Goal: Task Accomplishment & Management: Manage account settings

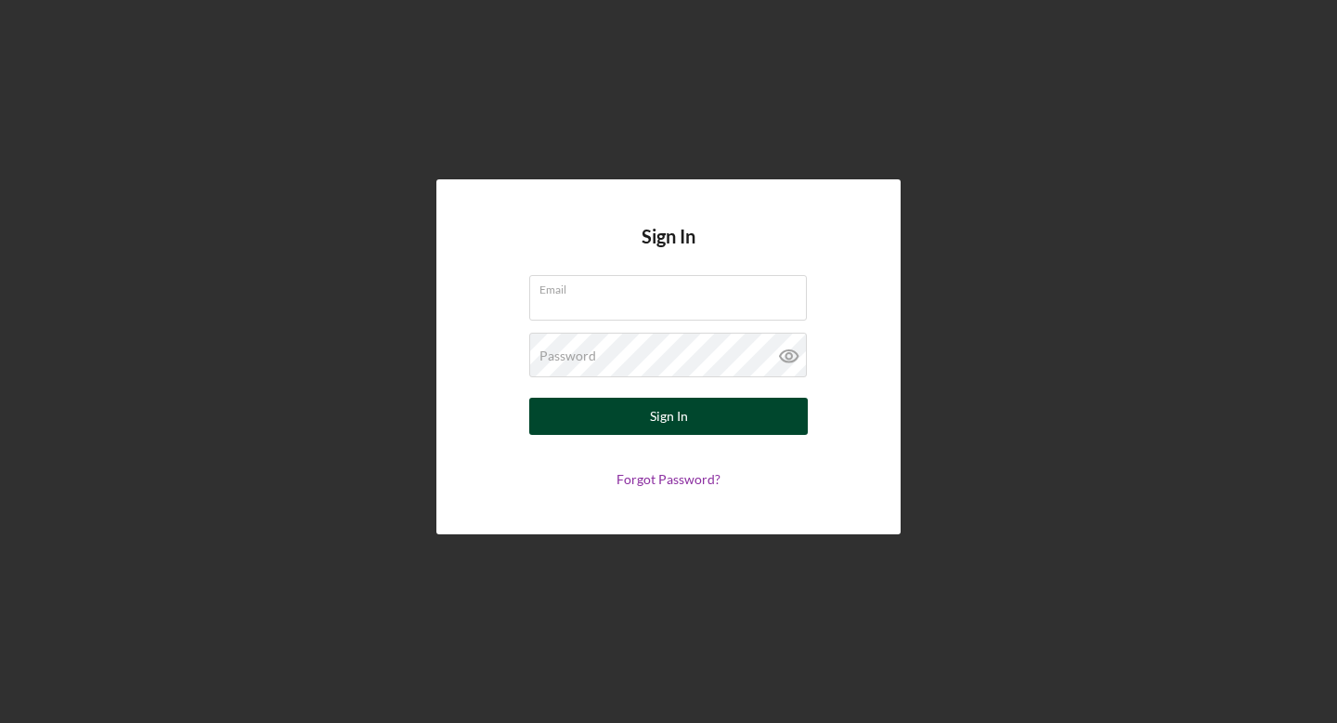
type input "[PERSON_NAME][EMAIL_ADDRESS][DOMAIN_NAME]"
click at [767, 420] on button "Sign In" at bounding box center [668, 416] width 279 height 37
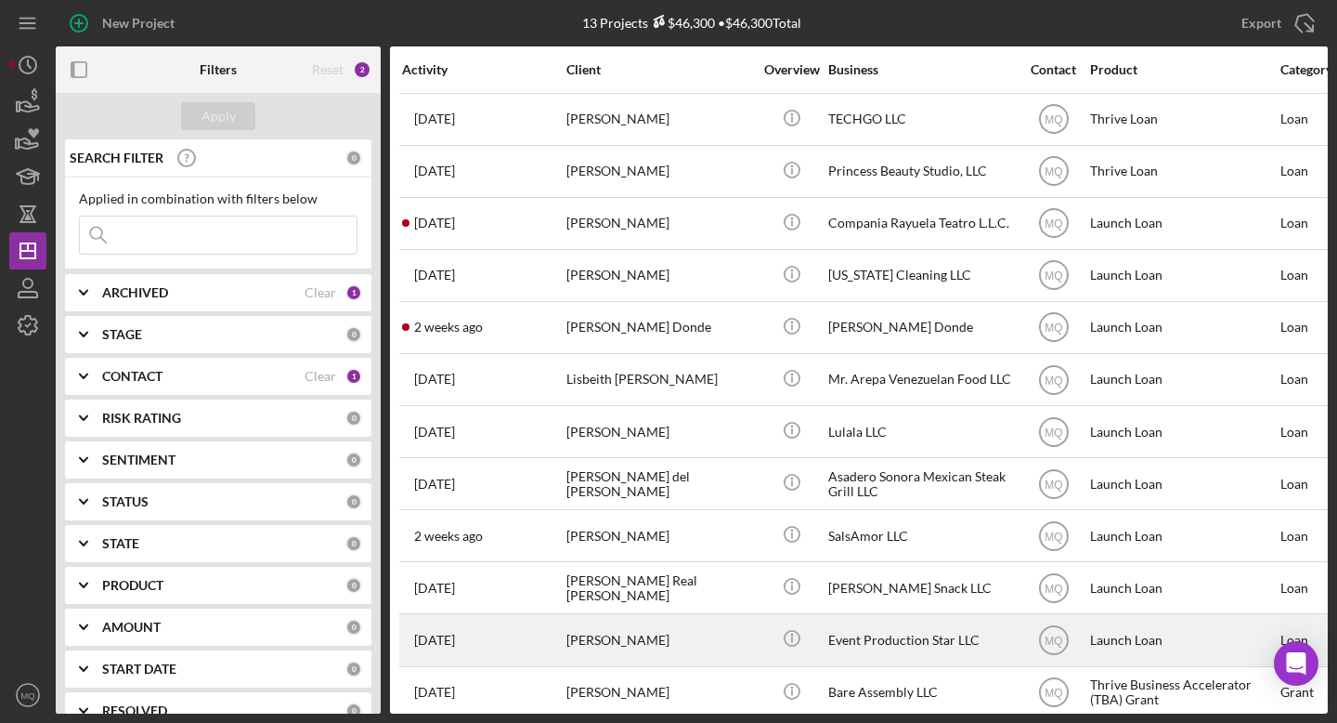
scroll to position [60, 0]
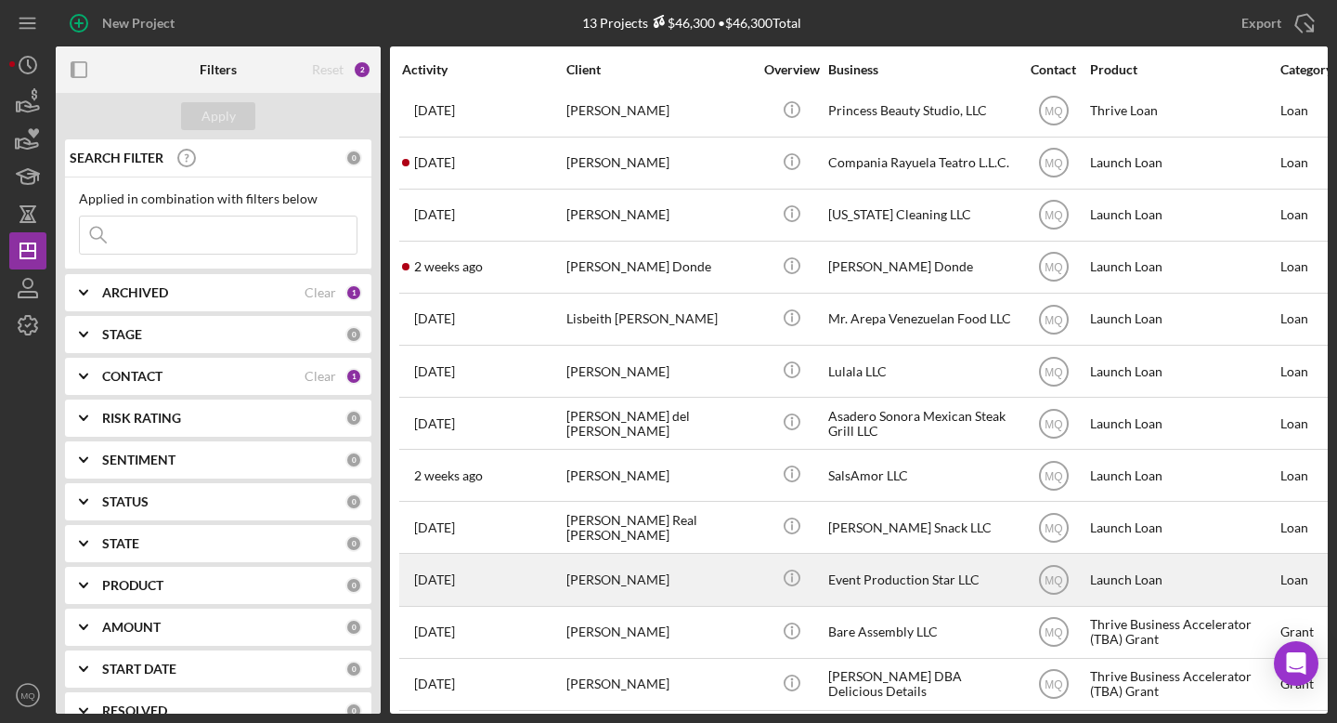
click at [675, 580] on div "[PERSON_NAME]" at bounding box center [660, 578] width 186 height 49
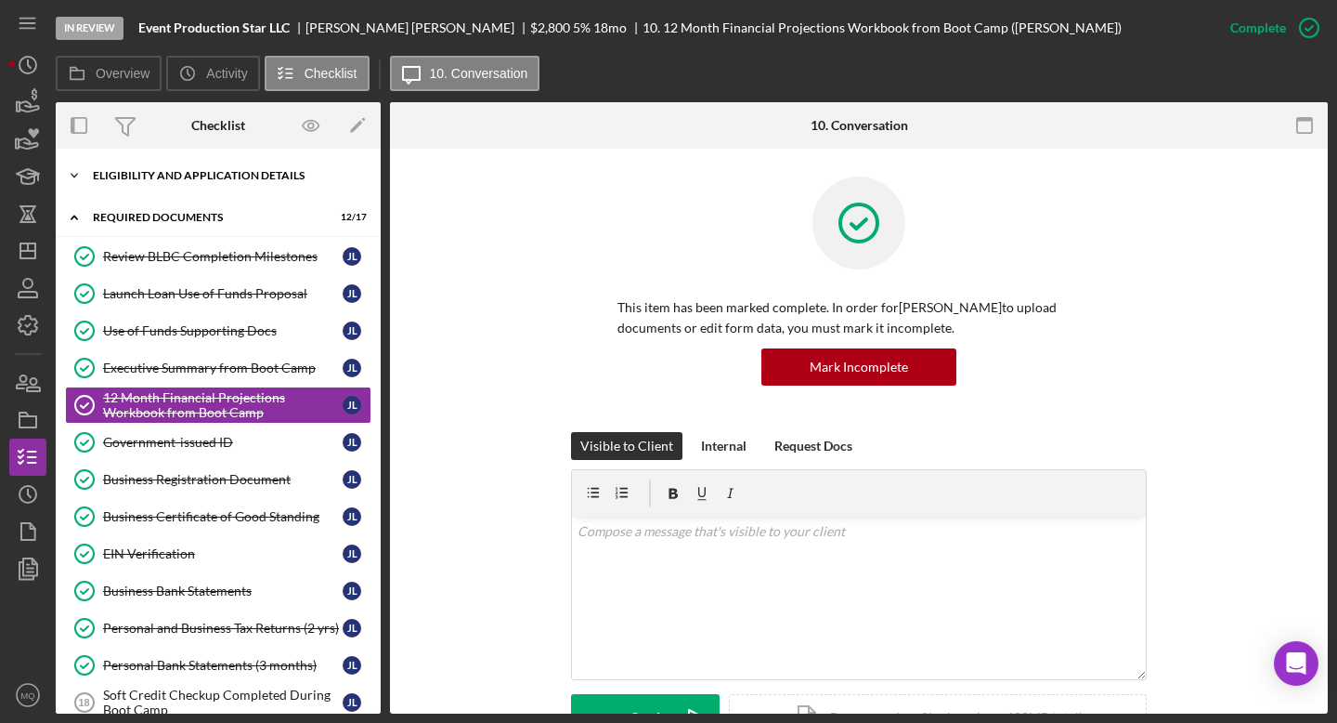
click at [260, 173] on div "Eligibility and Application Details" at bounding box center [225, 175] width 265 height 11
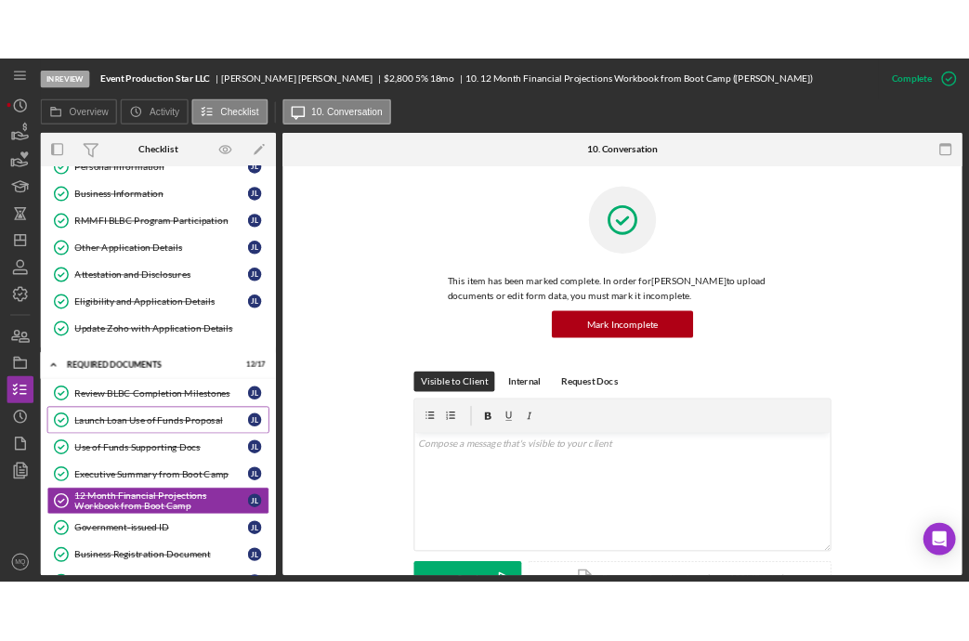
scroll to position [72, 0]
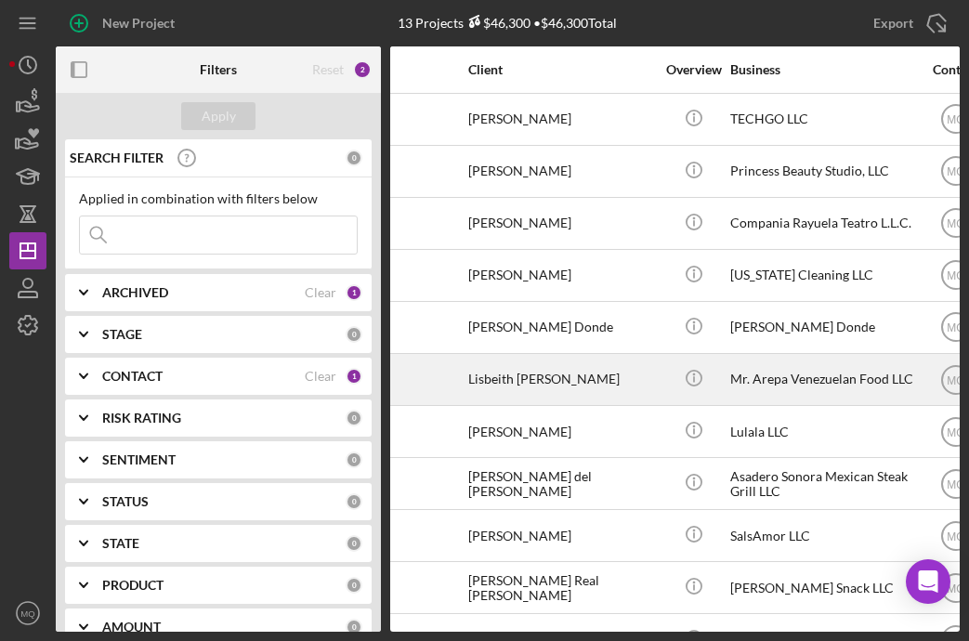
scroll to position [0, 101]
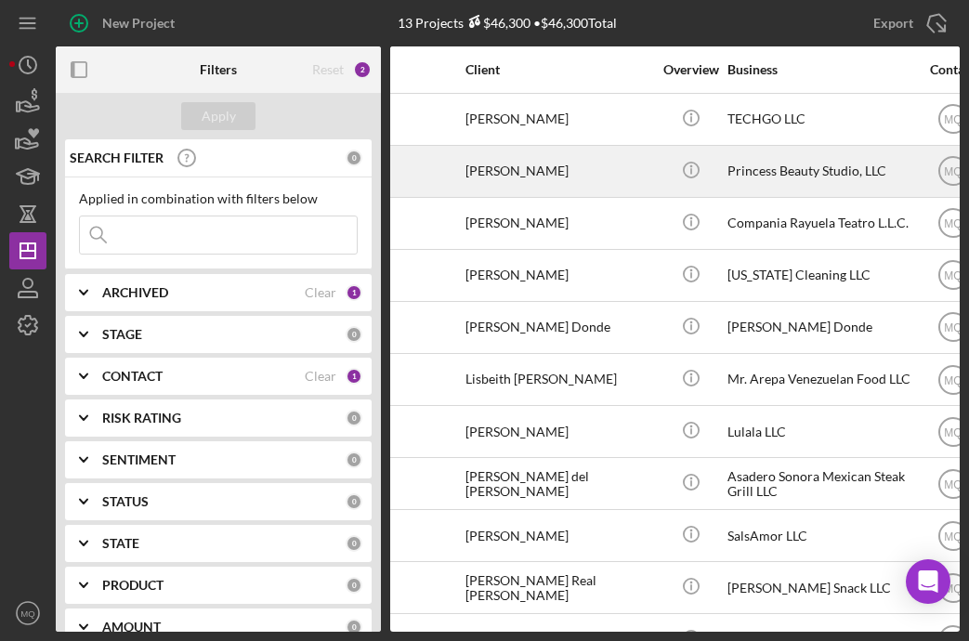
click at [568, 177] on div "[PERSON_NAME]" at bounding box center [558, 171] width 186 height 49
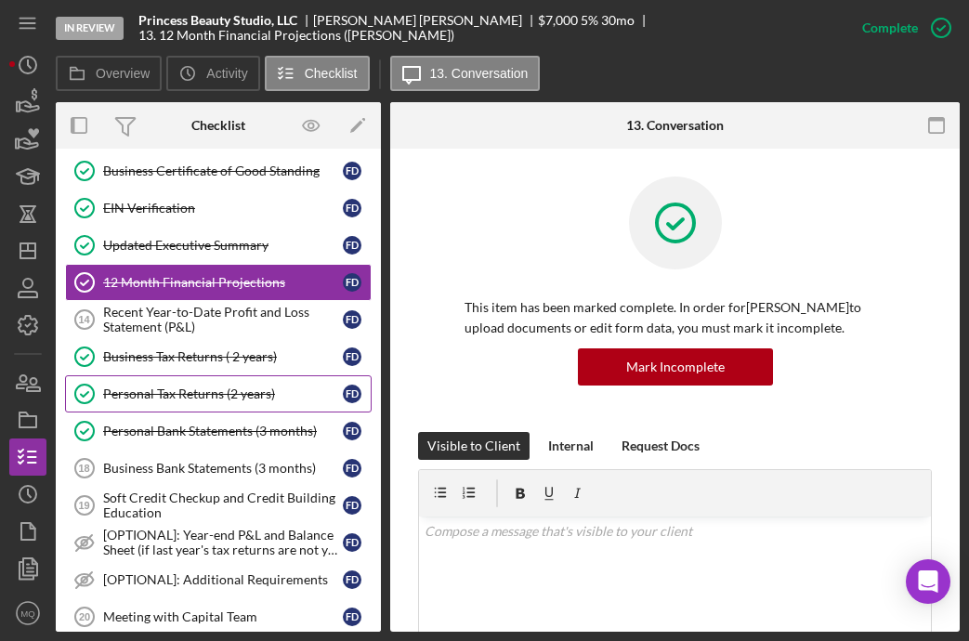
scroll to position [243, 0]
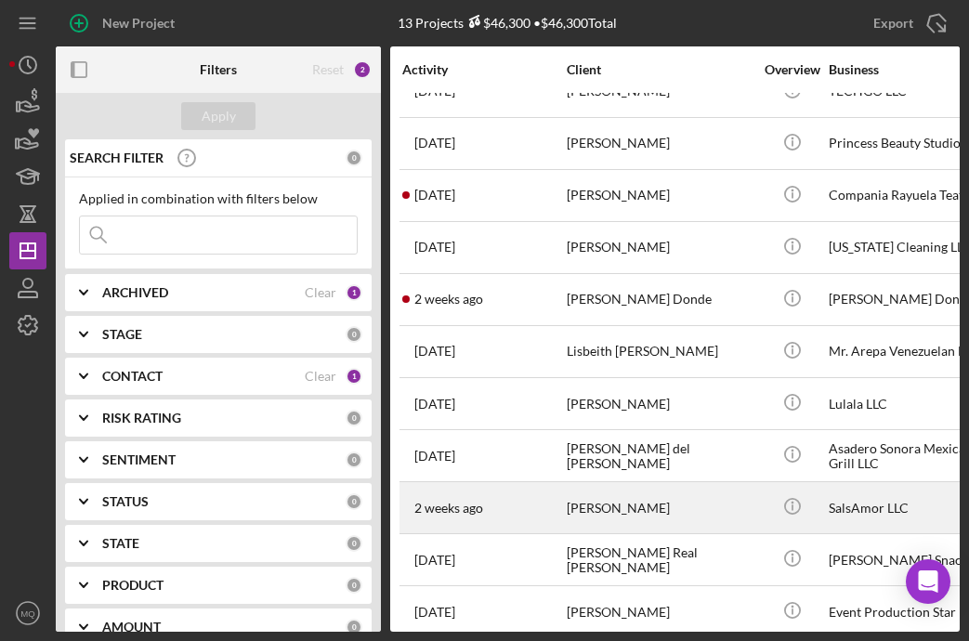
scroll to position [29, 0]
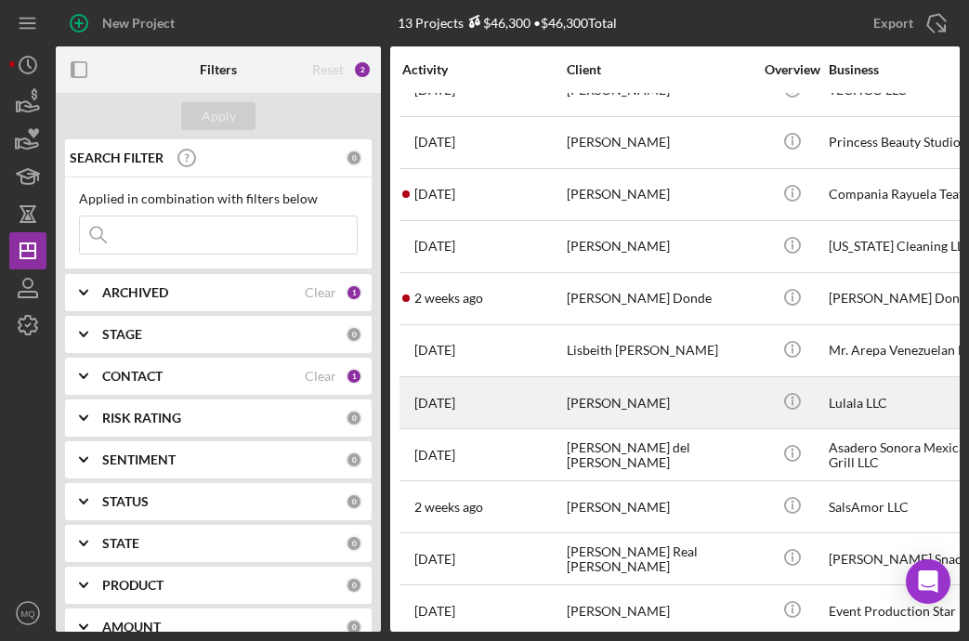
click at [645, 398] on div "[PERSON_NAME]" at bounding box center [660, 402] width 186 height 49
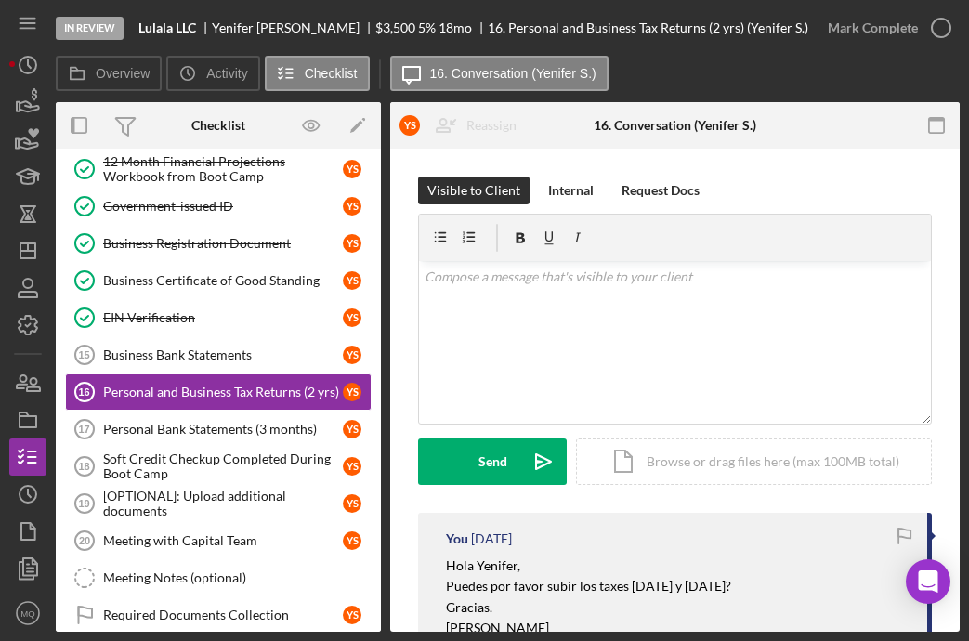
scroll to position [278, 0]
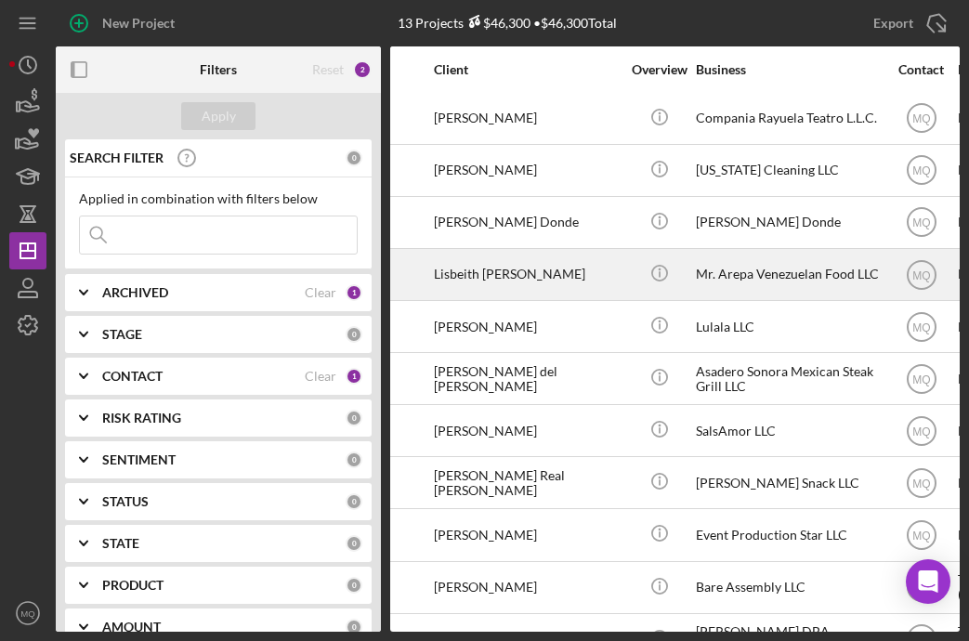
scroll to position [107, 132]
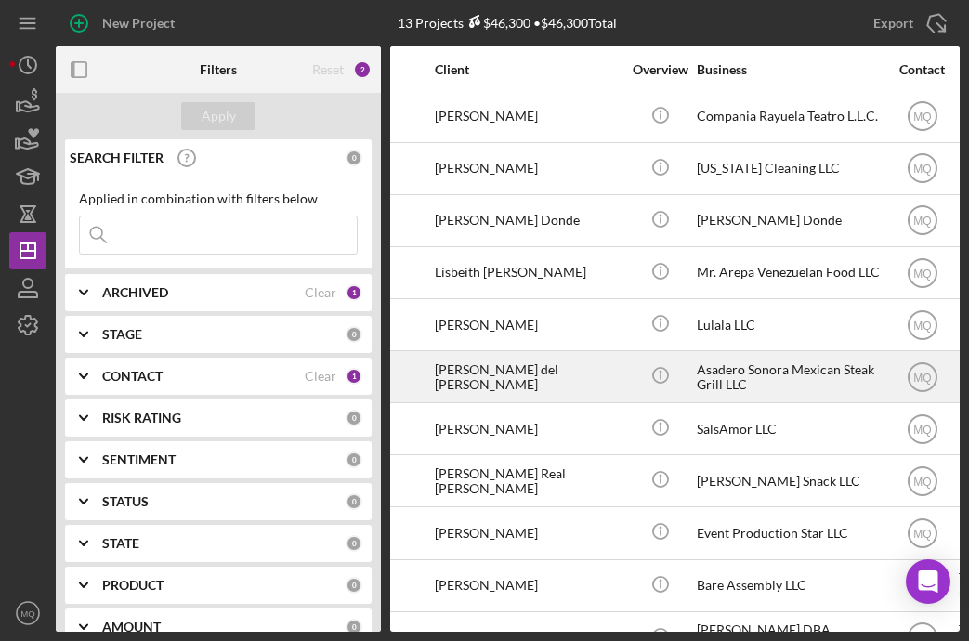
click at [521, 372] on div "[PERSON_NAME] del [PERSON_NAME]" at bounding box center [528, 376] width 186 height 49
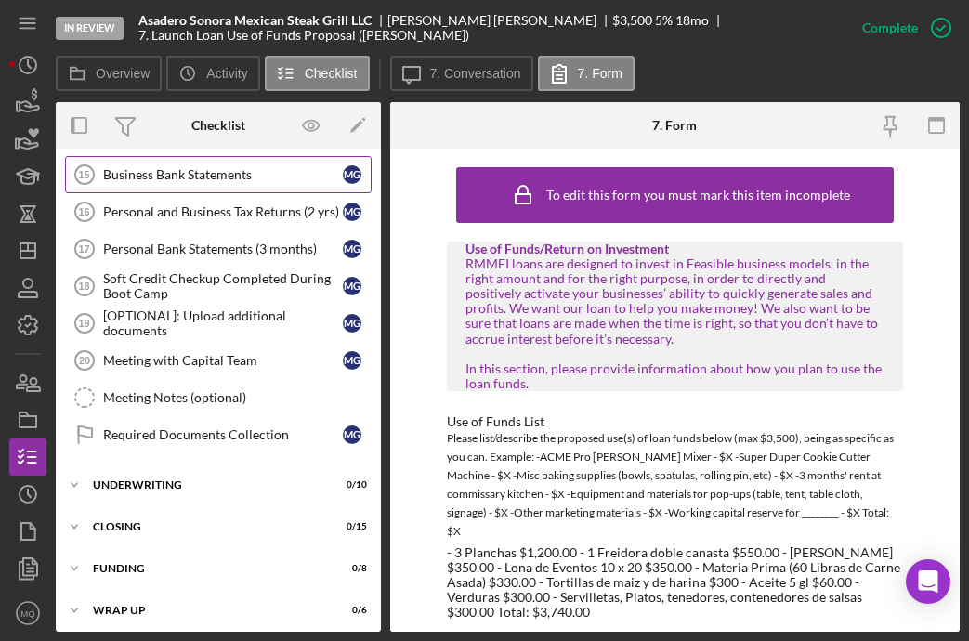
scroll to position [424, 0]
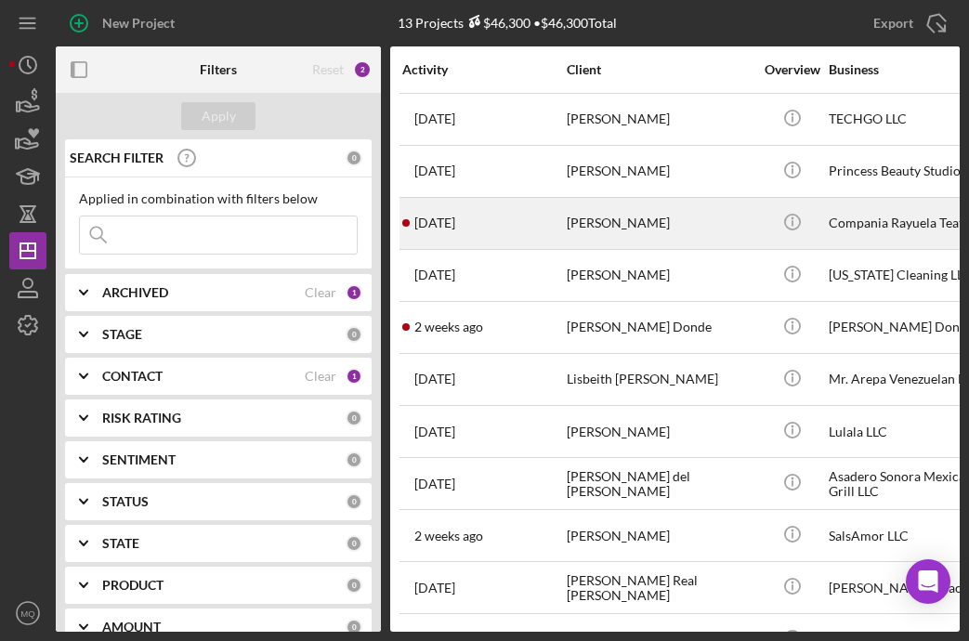
click at [580, 231] on div "[PERSON_NAME]" at bounding box center [660, 223] width 186 height 49
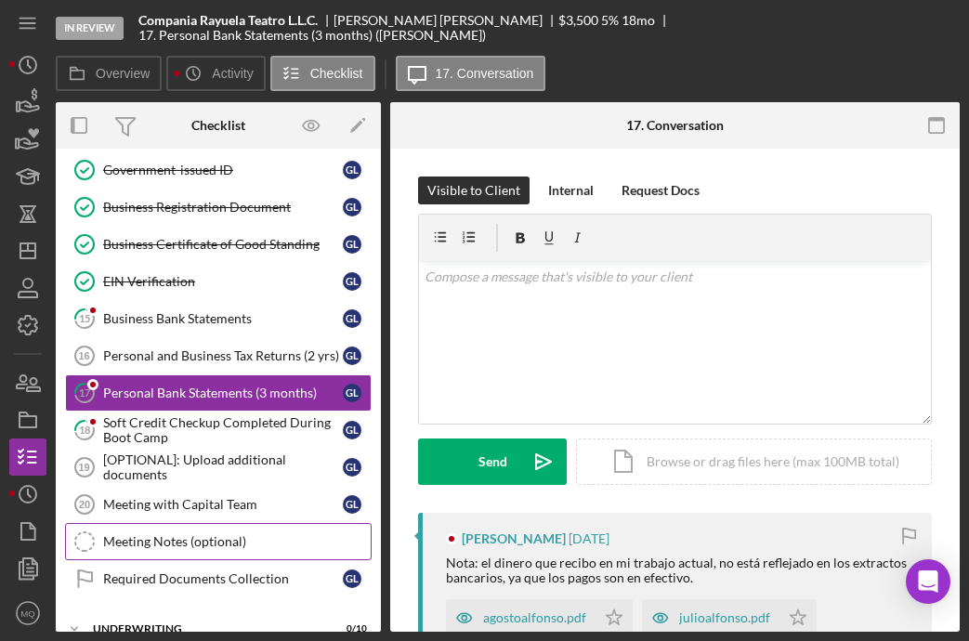
scroll to position [274, 0]
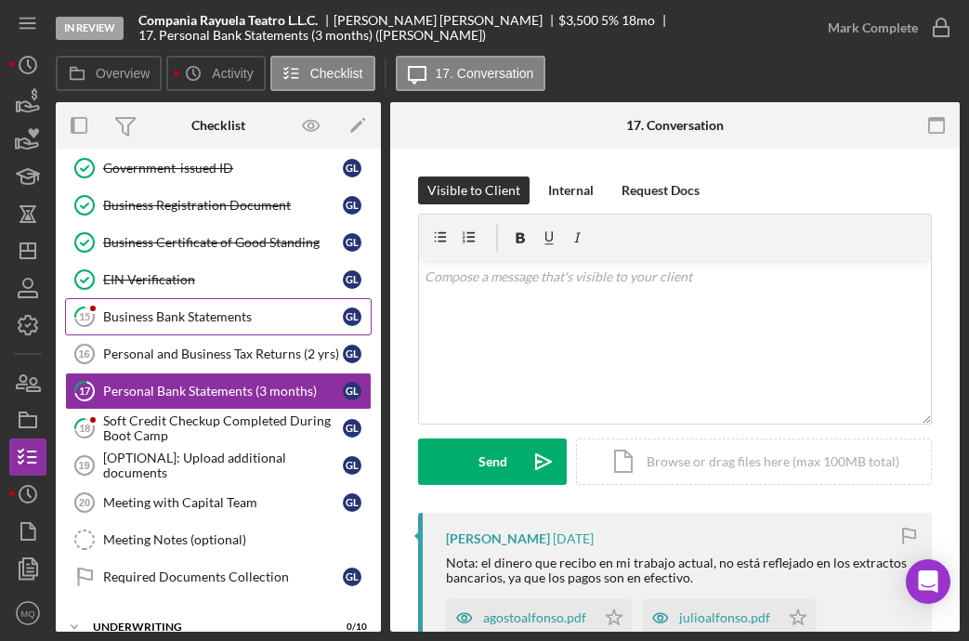
click at [192, 318] on div "Business Bank Statements" at bounding box center [223, 316] width 240 height 15
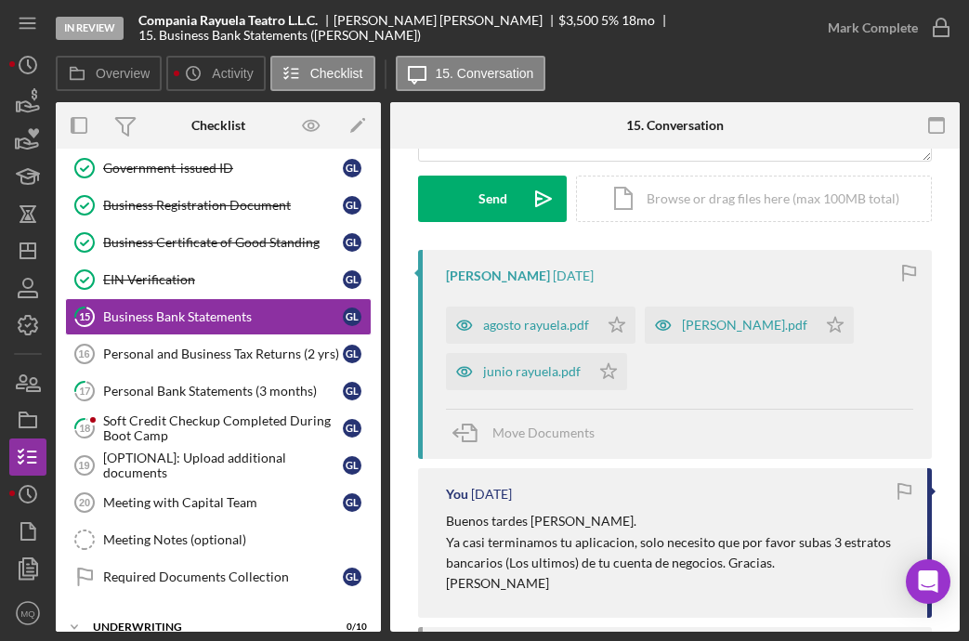
scroll to position [268, 0]
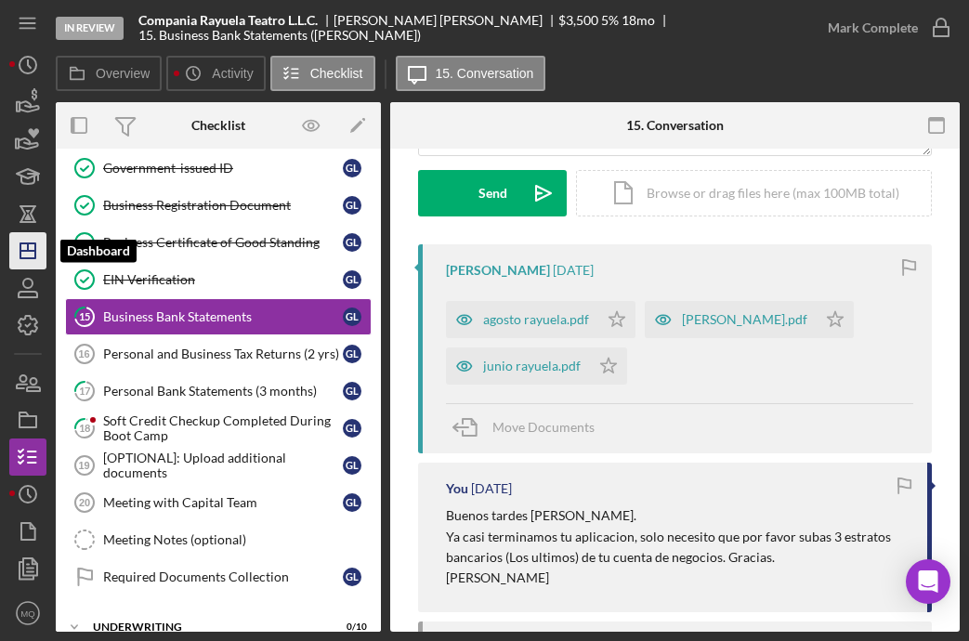
click at [27, 256] on icon "Icon/Dashboard" at bounding box center [28, 251] width 46 height 46
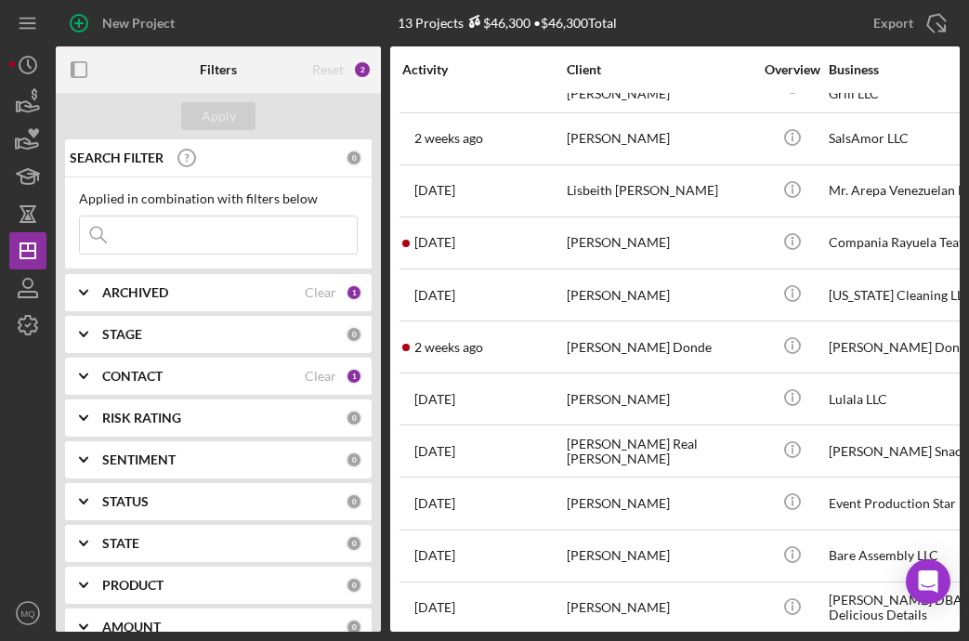
scroll to position [142, 0]
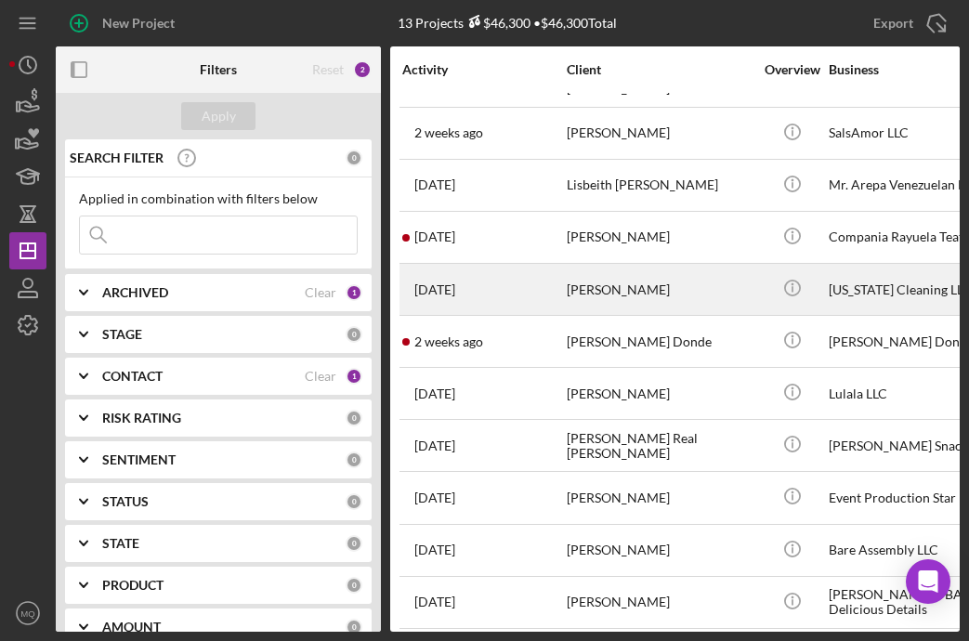
click at [664, 289] on div "[PERSON_NAME]" at bounding box center [660, 289] width 186 height 49
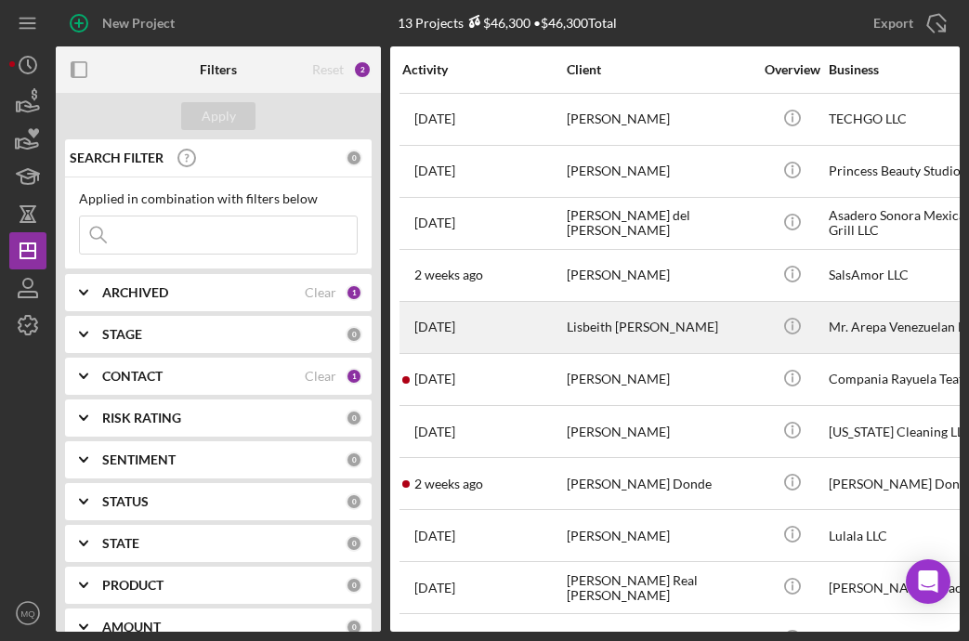
click at [621, 319] on div "Lisbeith [PERSON_NAME]" at bounding box center [660, 327] width 186 height 49
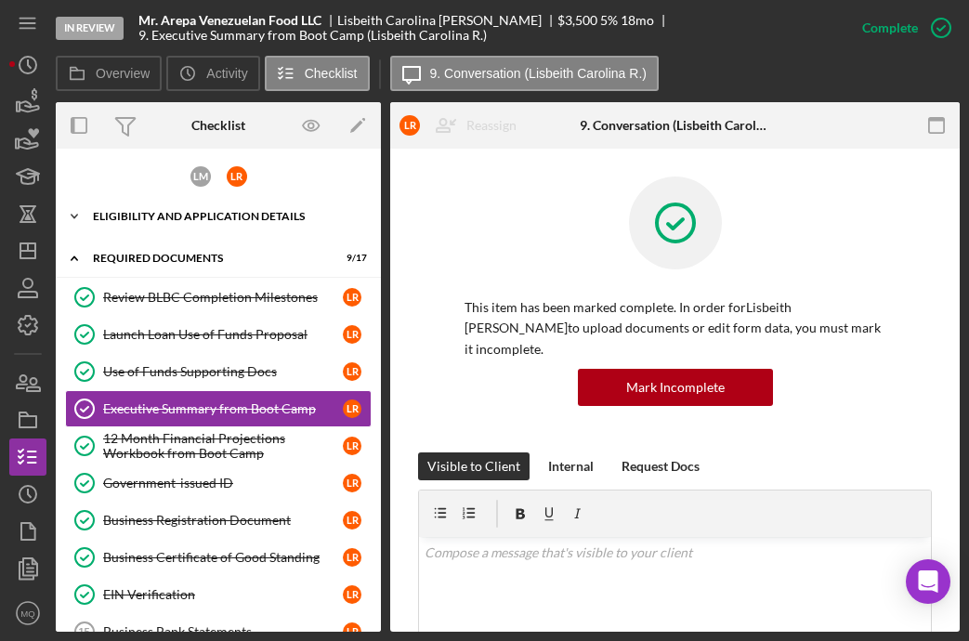
click at [228, 210] on div "Icon/Expander Eligibility and Application Details 7 / 7" at bounding box center [218, 216] width 325 height 37
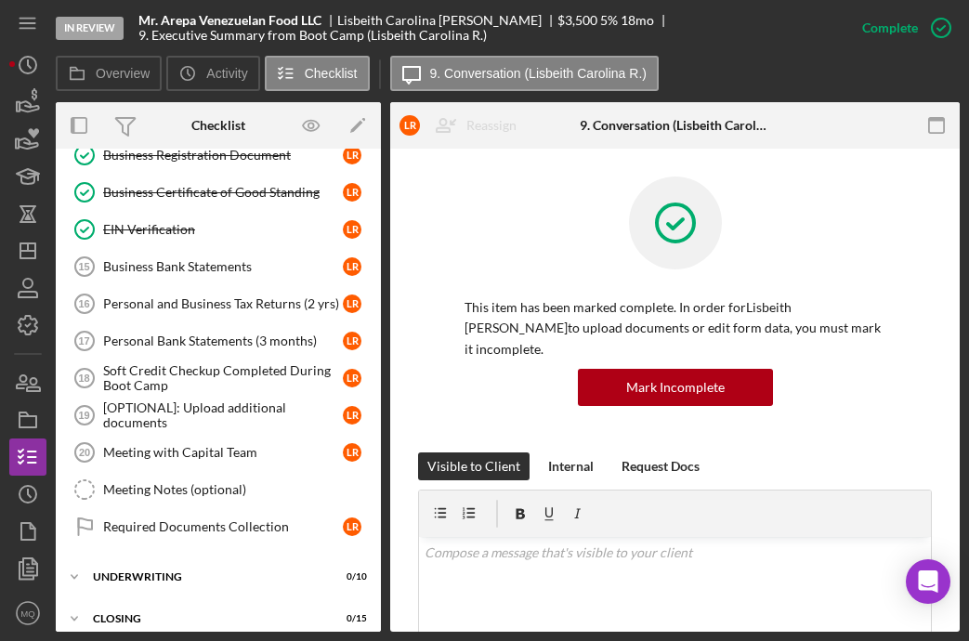
scroll to position [621, 0]
